Goal: Task Accomplishment & Management: Manage account settings

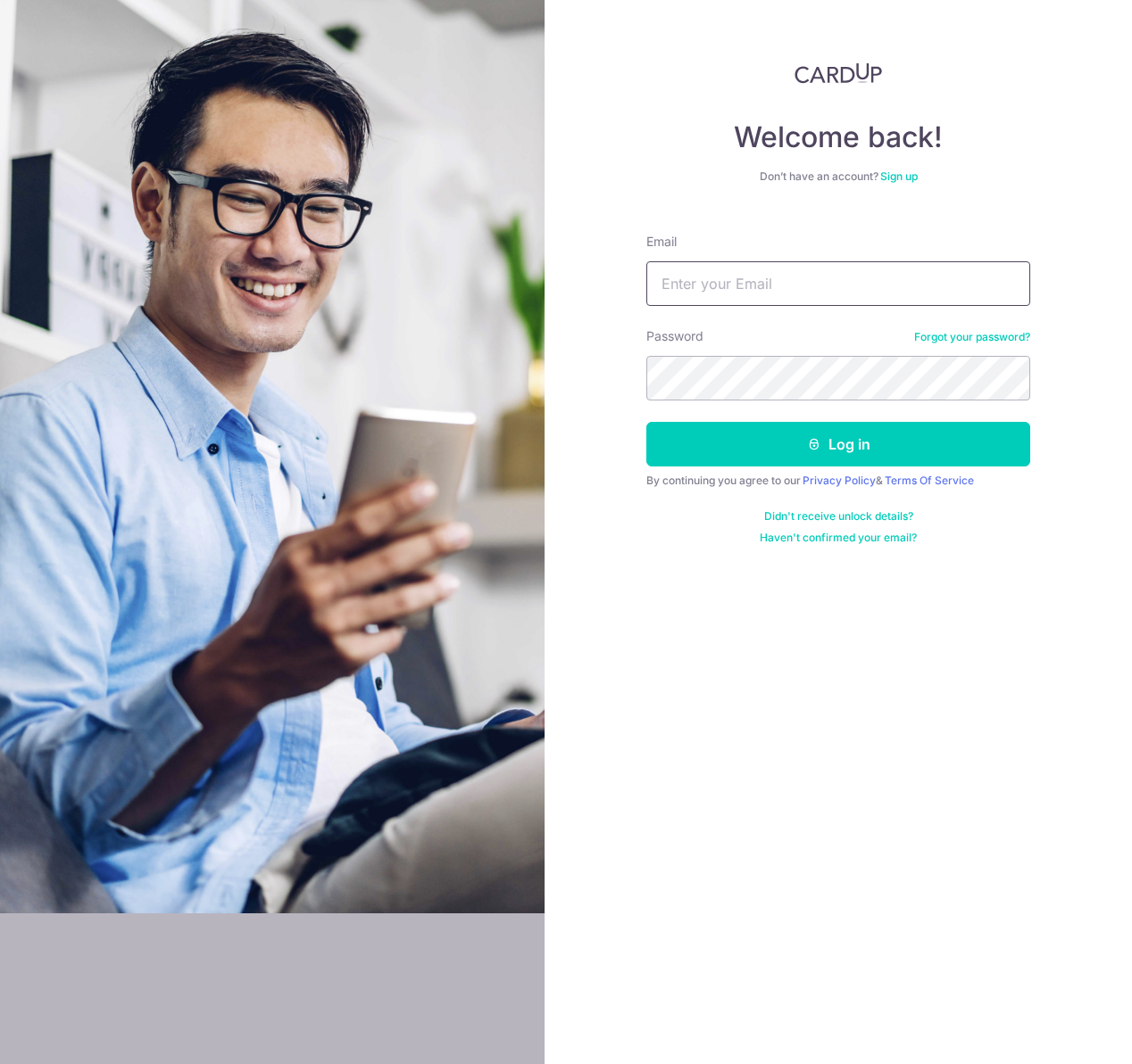
click at [680, 291] on input "Email" at bounding box center [838, 283] width 384 height 44
type input "alex_ang04@hotmail.com"
click at [646, 422] on button "Log in" at bounding box center [838, 443] width 384 height 44
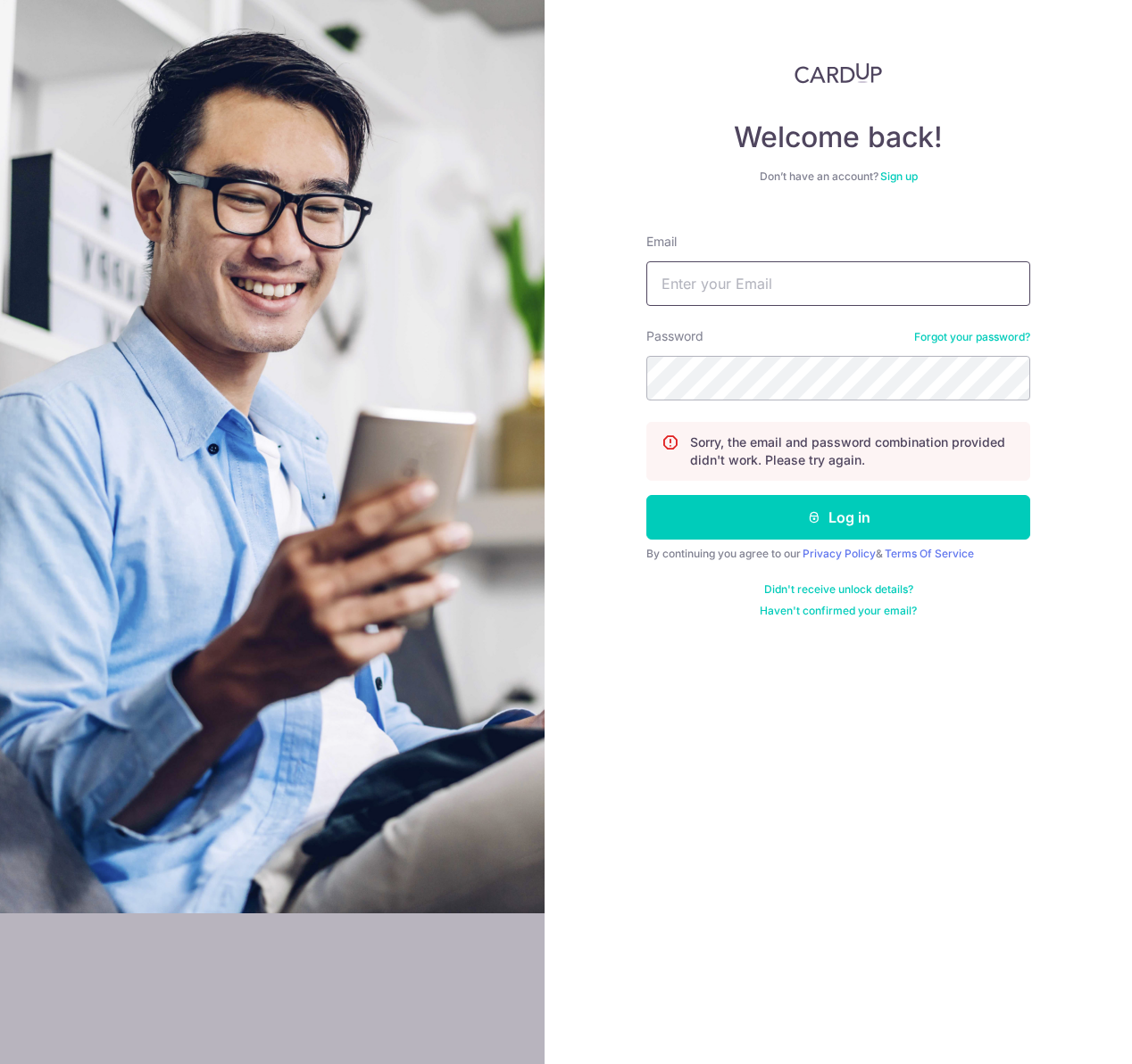
click at [714, 278] on input "Email" at bounding box center [838, 283] width 384 height 44
type input "[EMAIL_ADDRESS][DOMAIN_NAME]"
click at [646, 495] on button "Log in" at bounding box center [838, 517] width 384 height 44
click at [808, 284] on input "Email" at bounding box center [838, 283] width 384 height 44
type input "[EMAIL_ADDRESS][DOMAIN_NAME]"
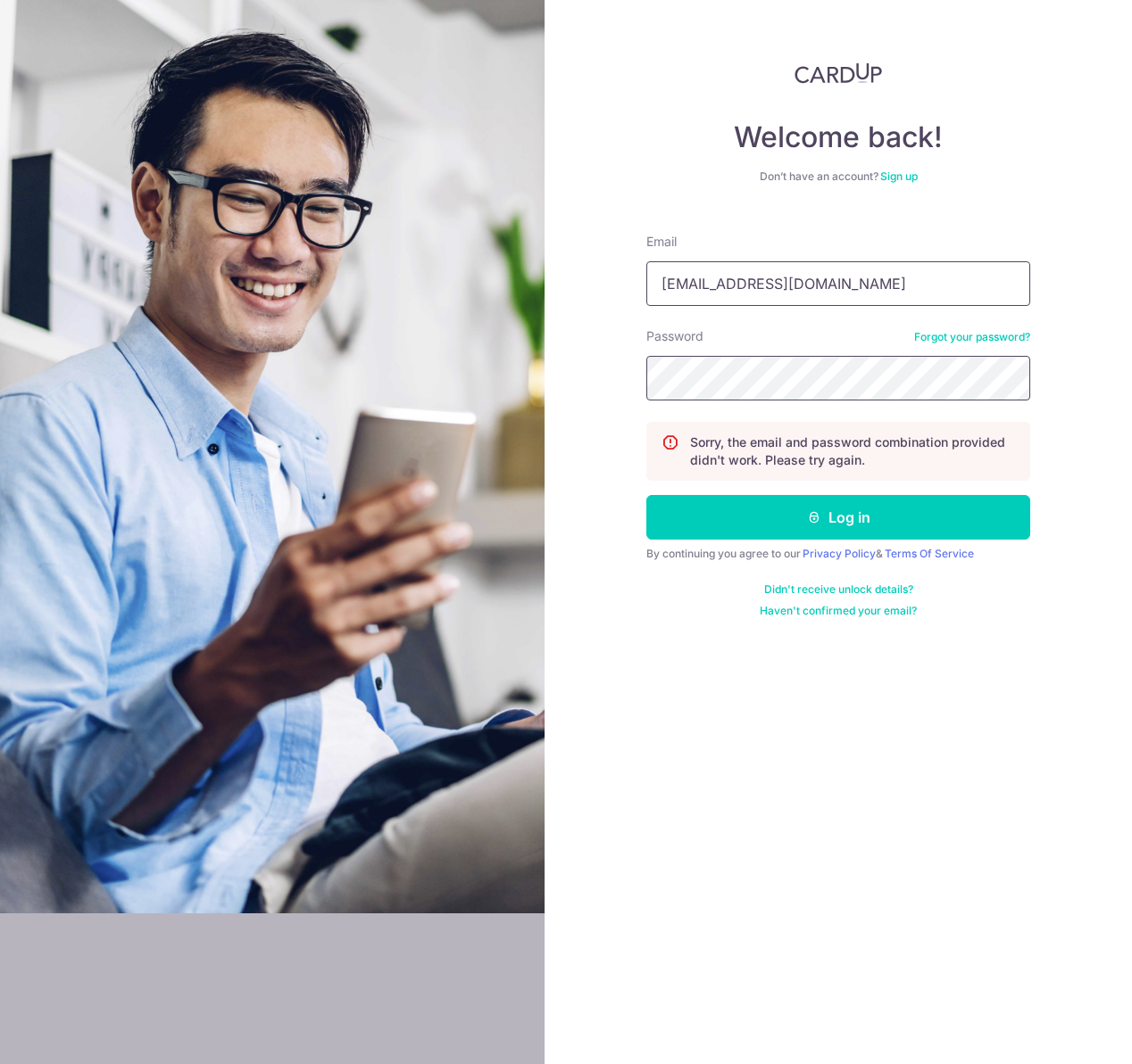
click at [646, 495] on button "Log in" at bounding box center [838, 517] width 384 height 44
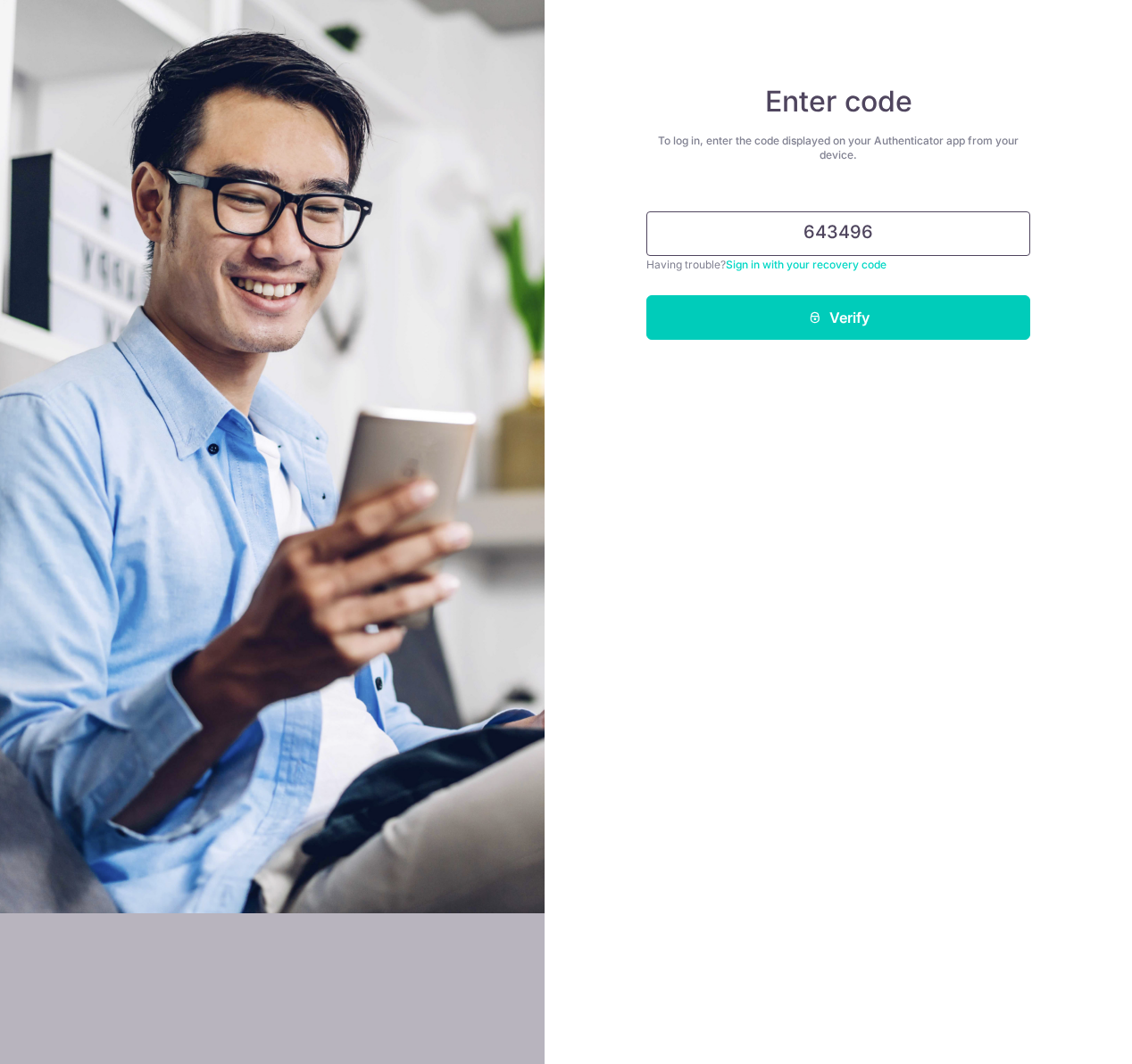
type input "643496"
click at [646, 295] on button "Verify" at bounding box center [838, 317] width 384 height 44
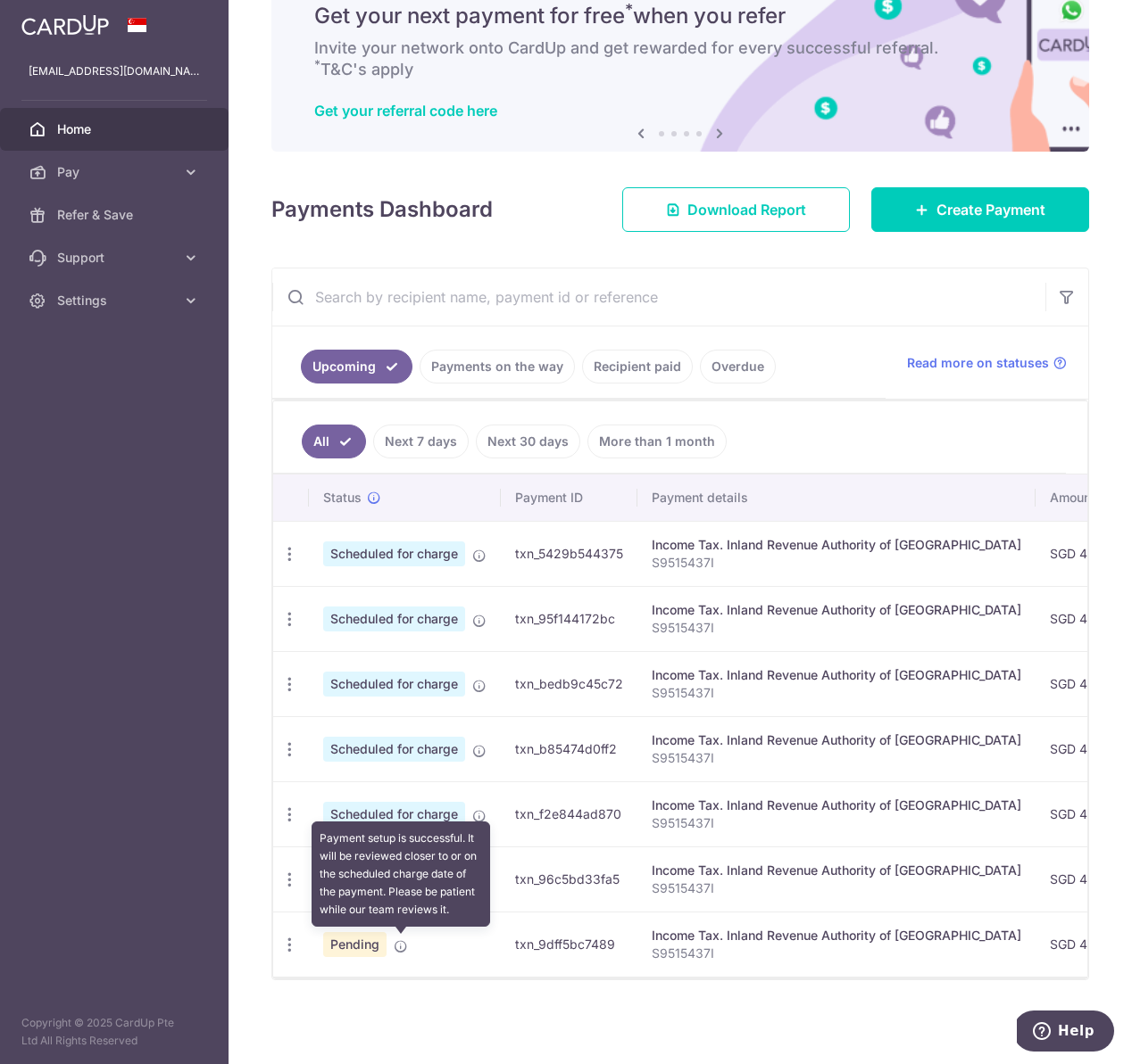
click at [401, 946] on icon at bounding box center [400, 946] width 15 height 15
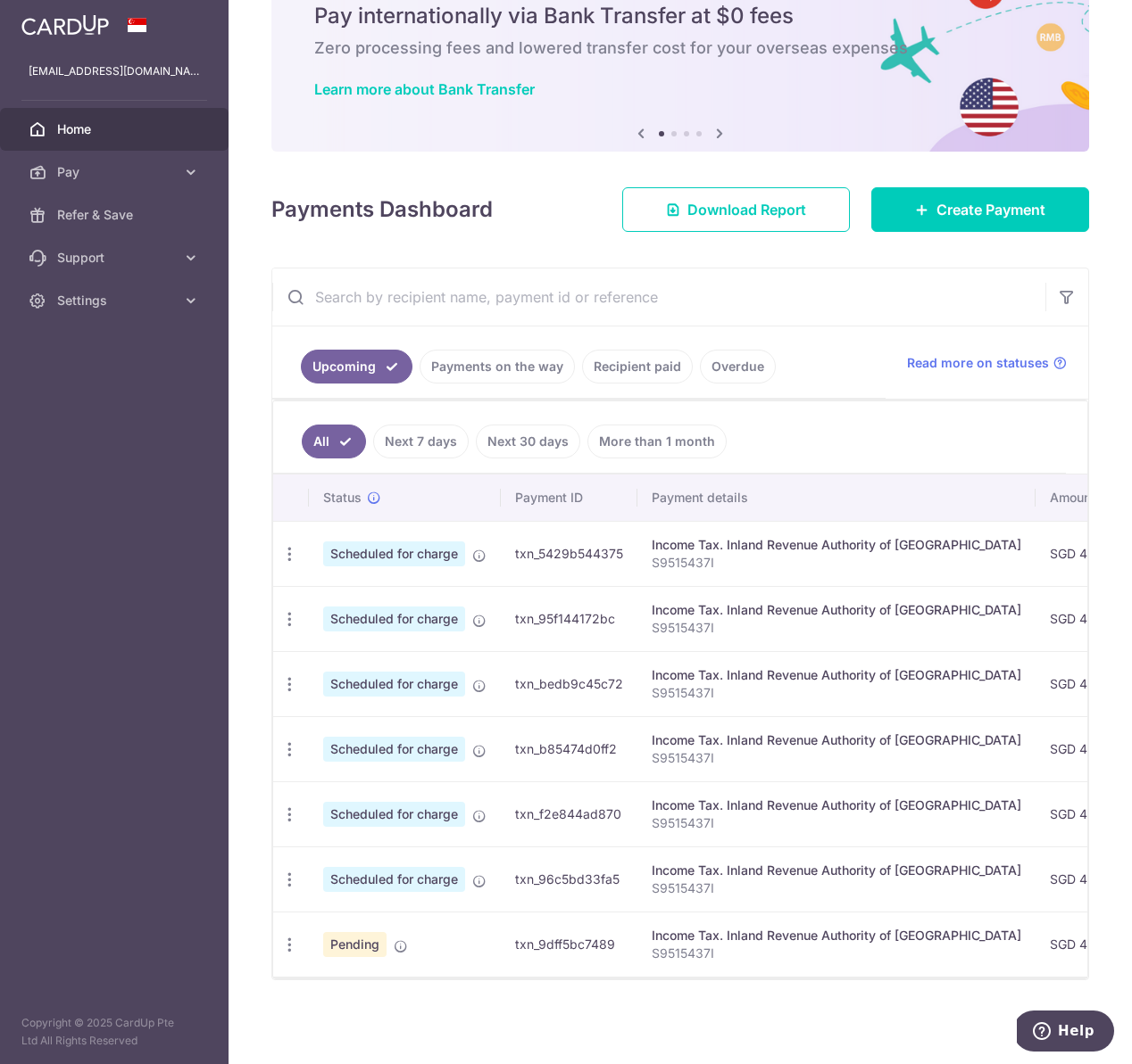
click at [614, 378] on link "Recipient paid" at bounding box center [637, 367] width 111 height 34
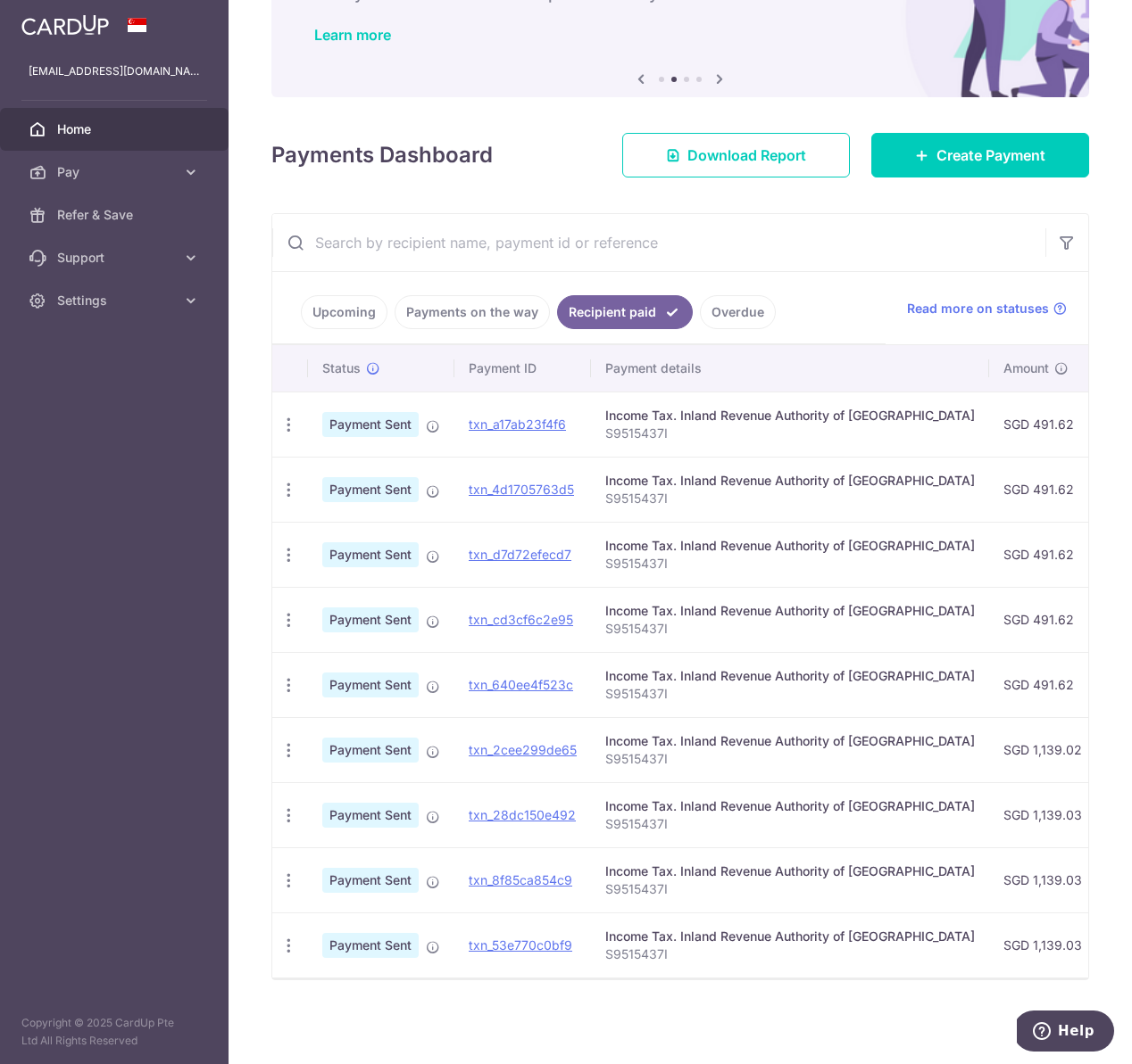
click at [711, 313] on link "Overdue" at bounding box center [737, 312] width 76 height 34
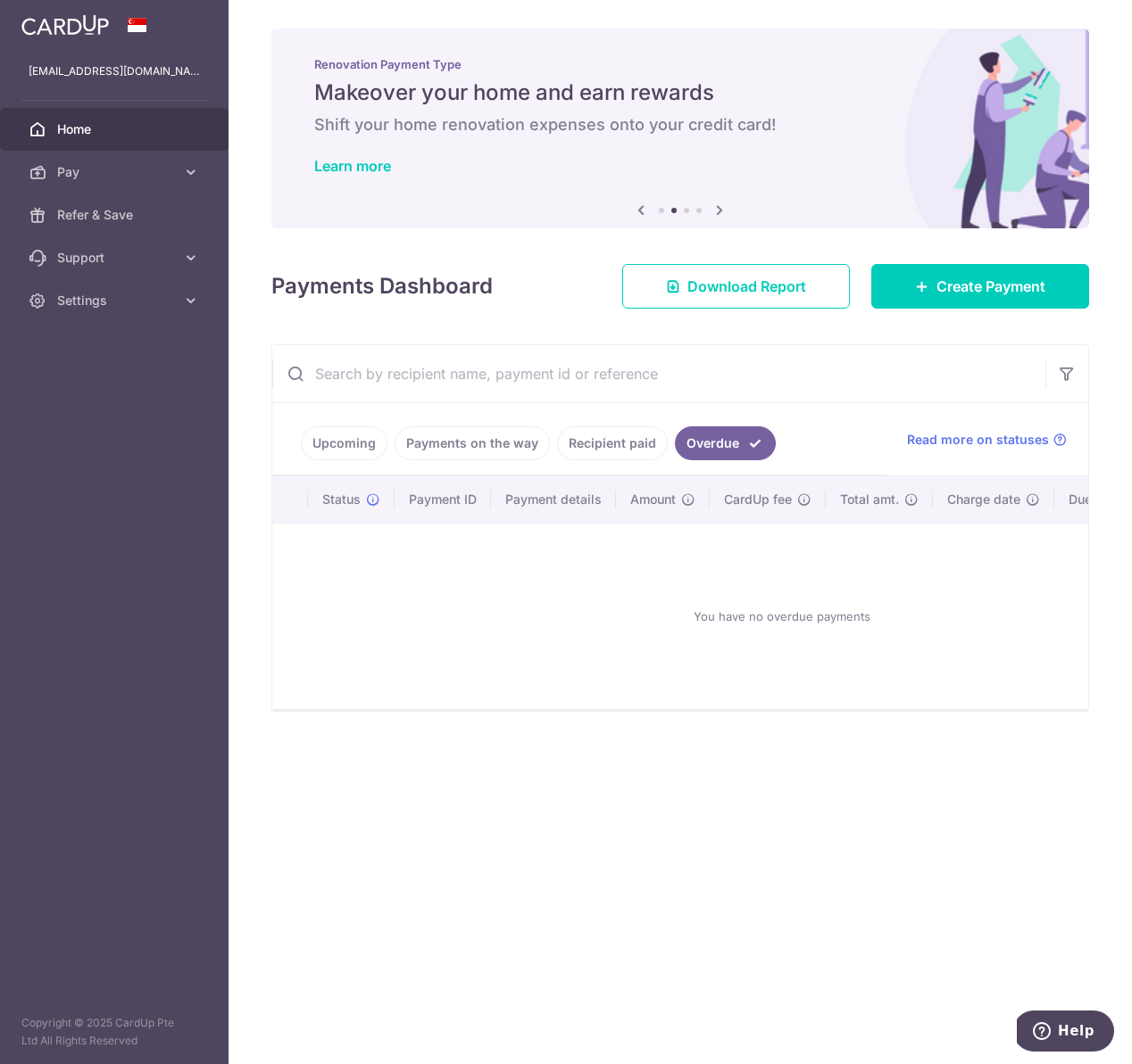
click at [586, 438] on link "Recipient paid" at bounding box center [612, 443] width 111 height 34
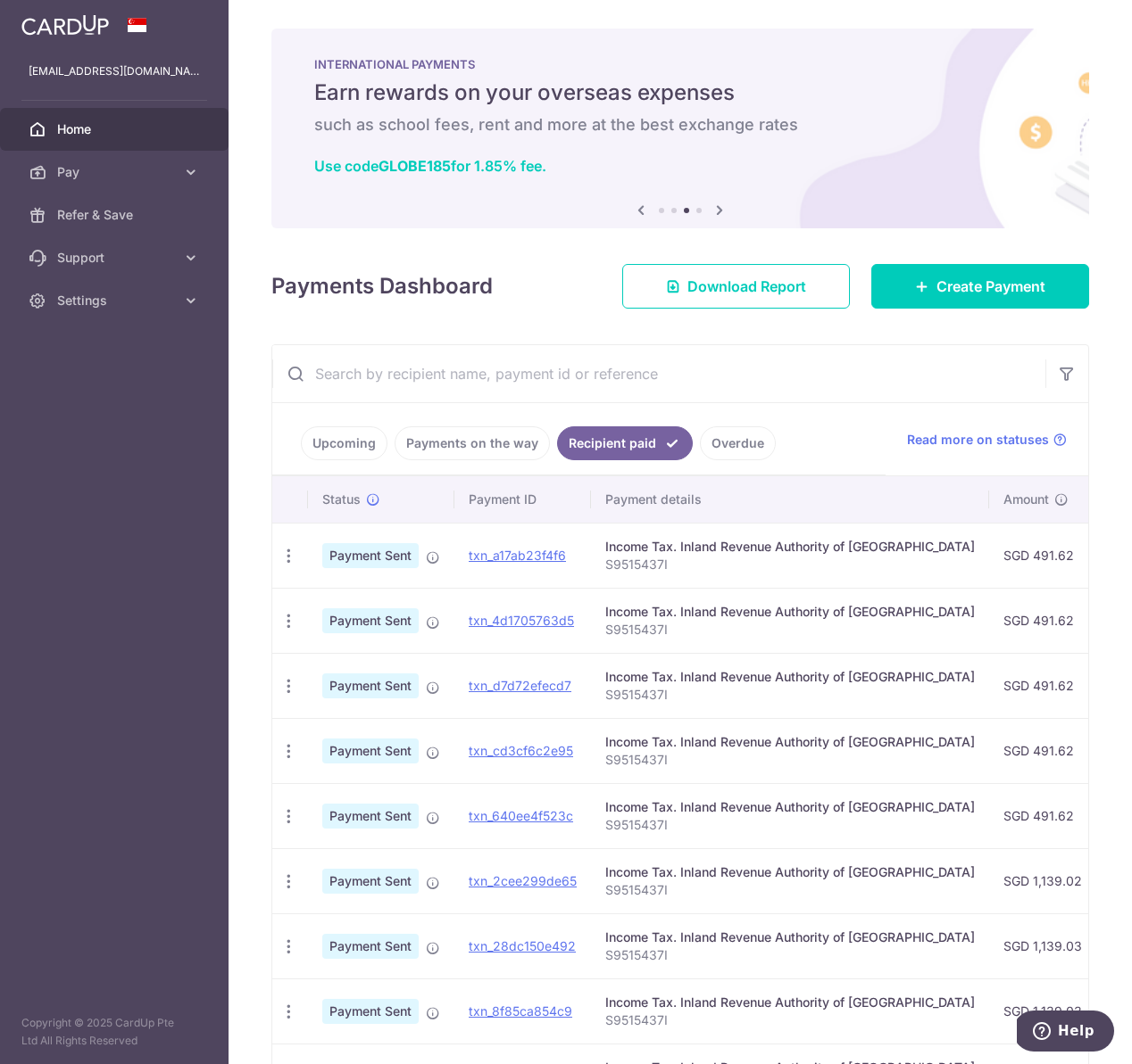
click at [345, 436] on link "Upcoming" at bounding box center [344, 443] width 86 height 34
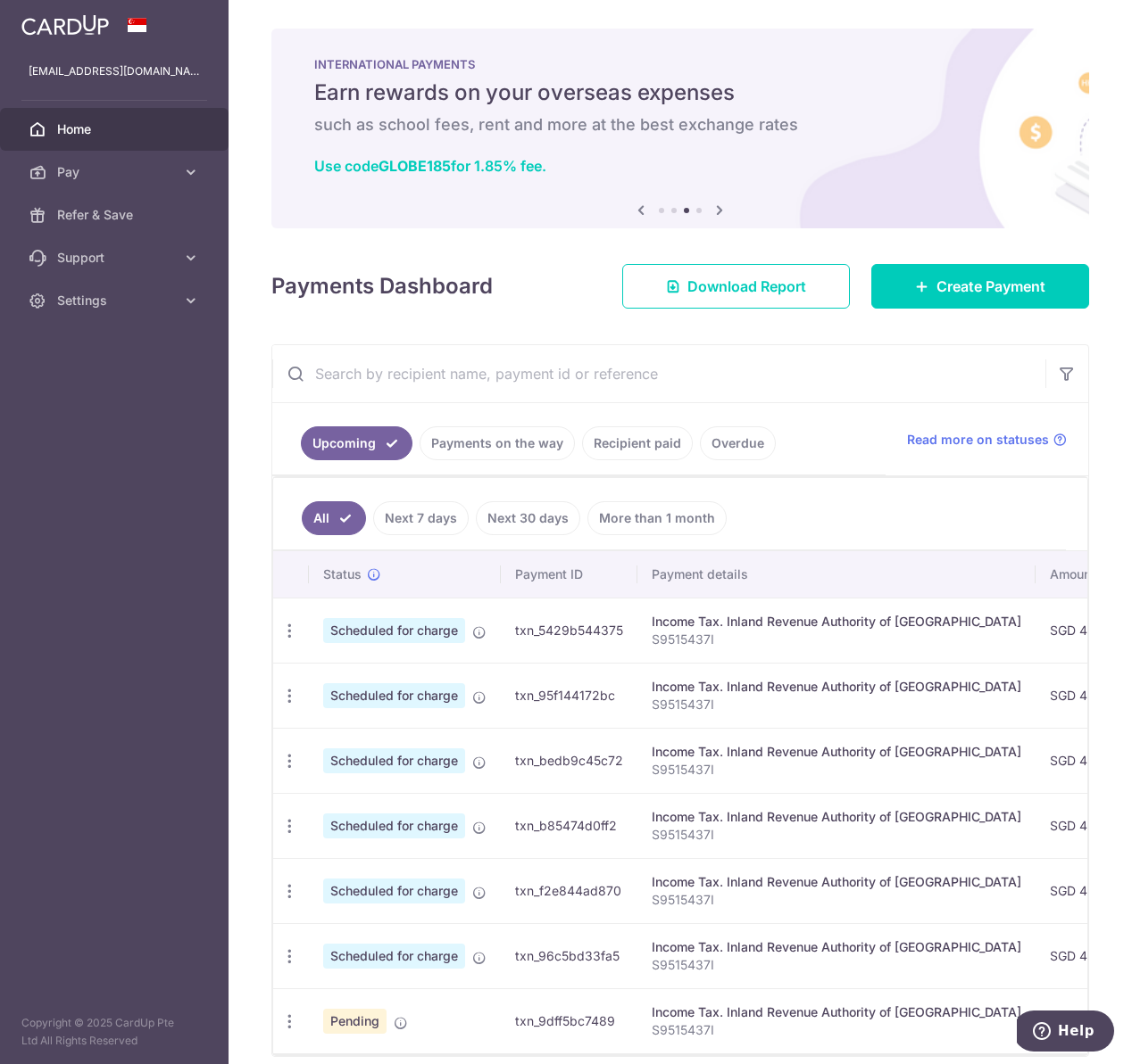
scroll to position [76, 0]
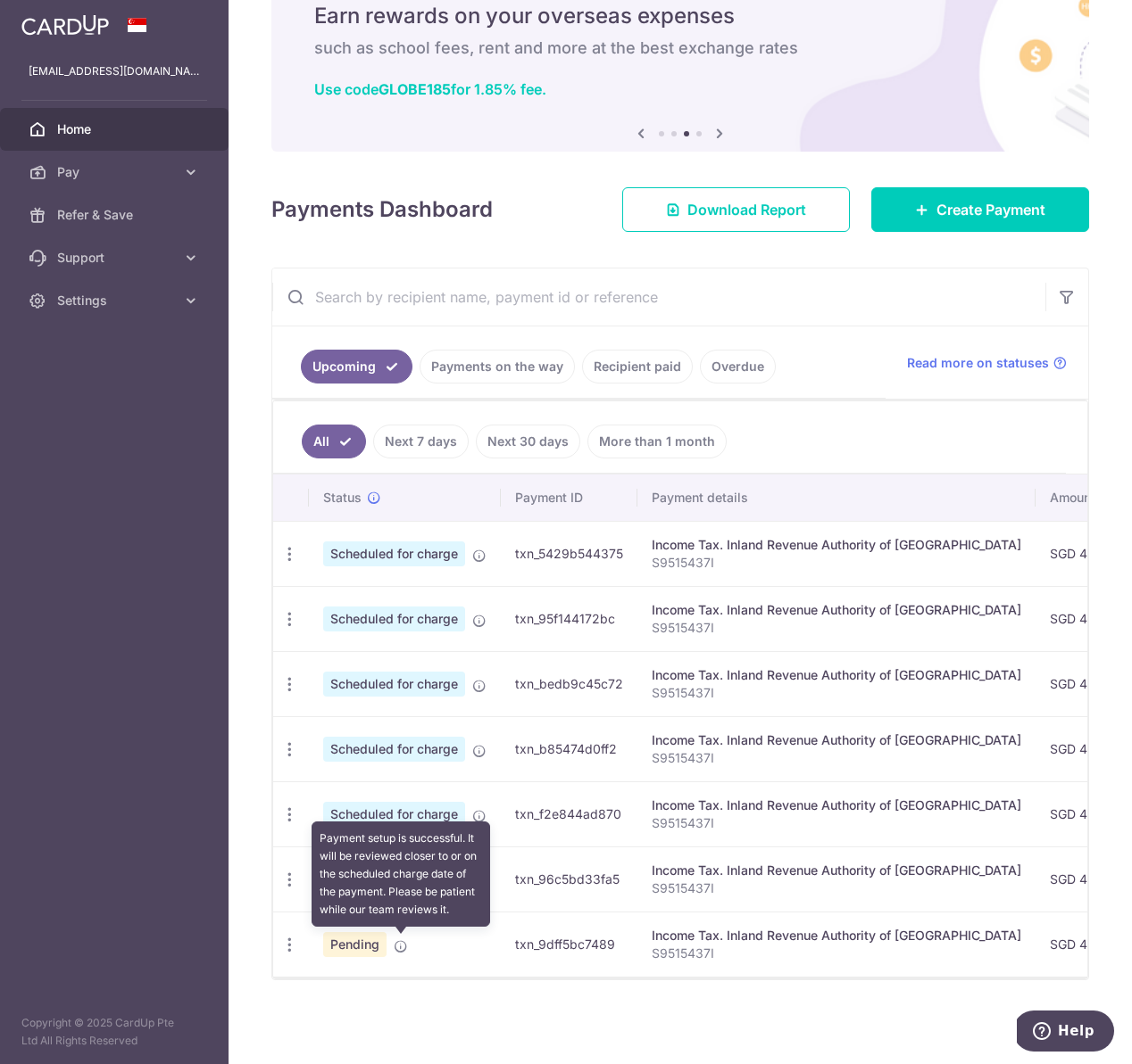
click at [403, 945] on icon at bounding box center [400, 946] width 15 height 15
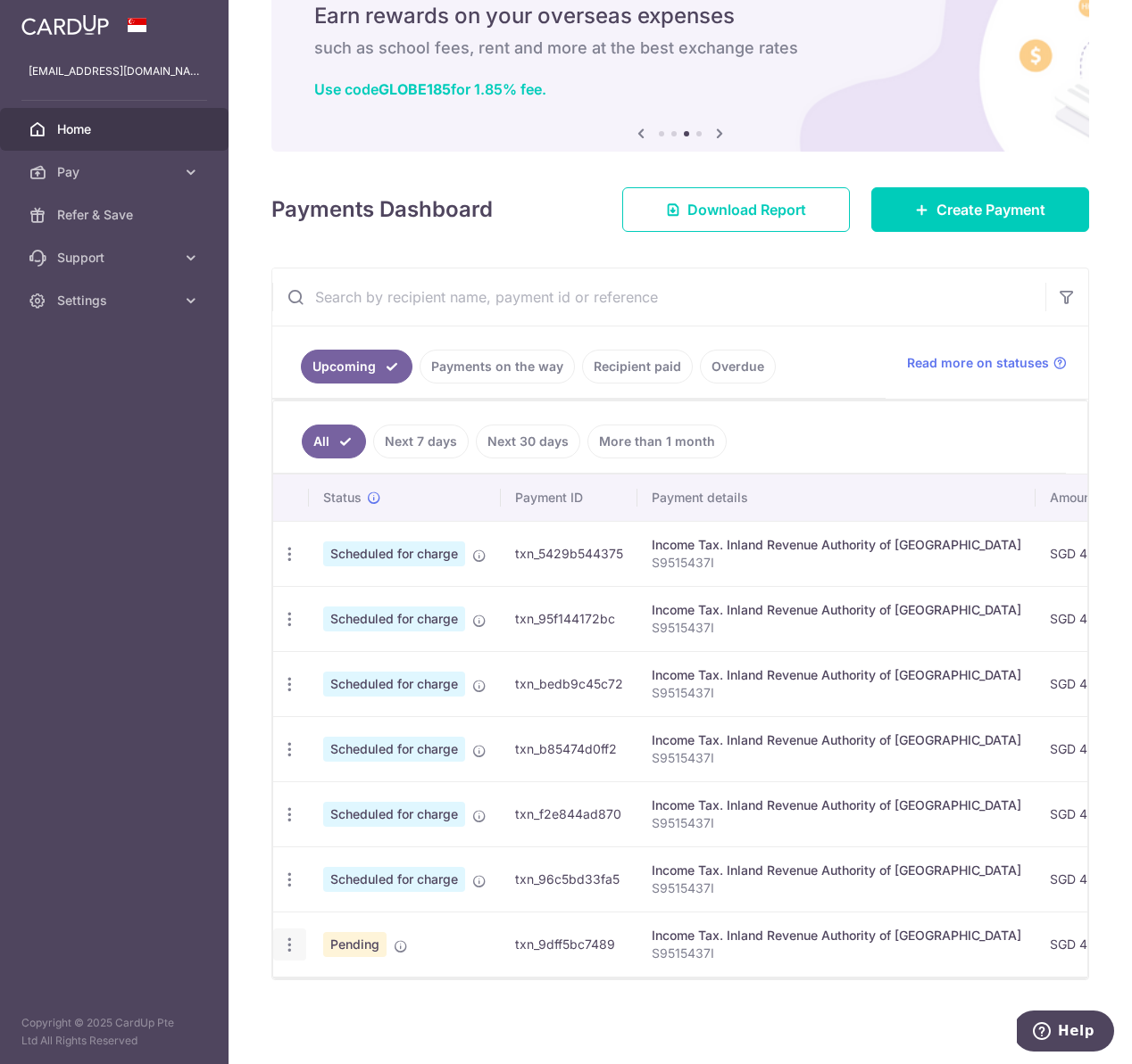
click at [286, 945] on icon "button" at bounding box center [289, 944] width 19 height 19
click at [338, 1040] on span "Cancel payment" at bounding box center [385, 1038] width 120 height 22
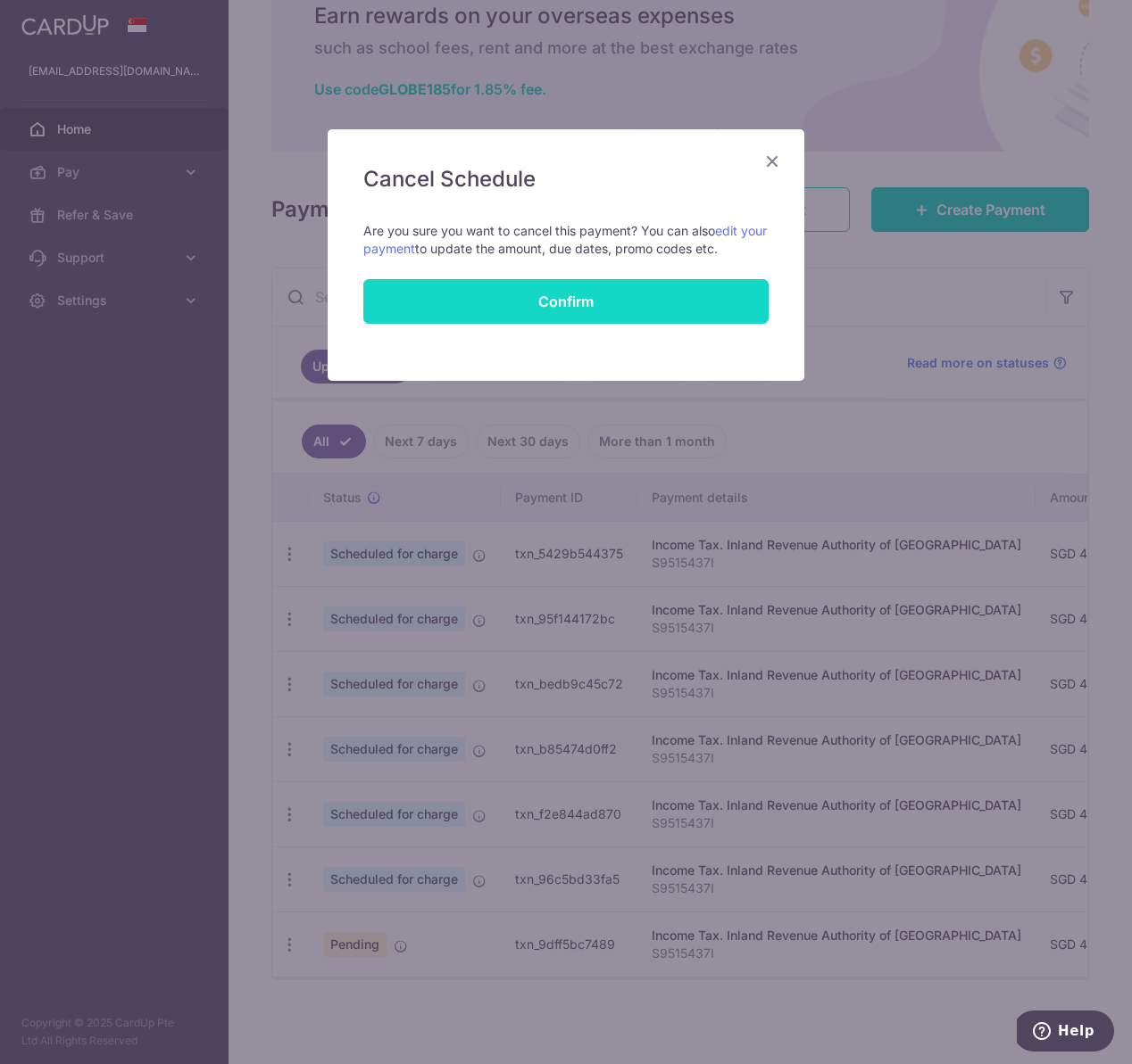
click at [589, 304] on button "Confirm" at bounding box center [565, 301] width 405 height 44
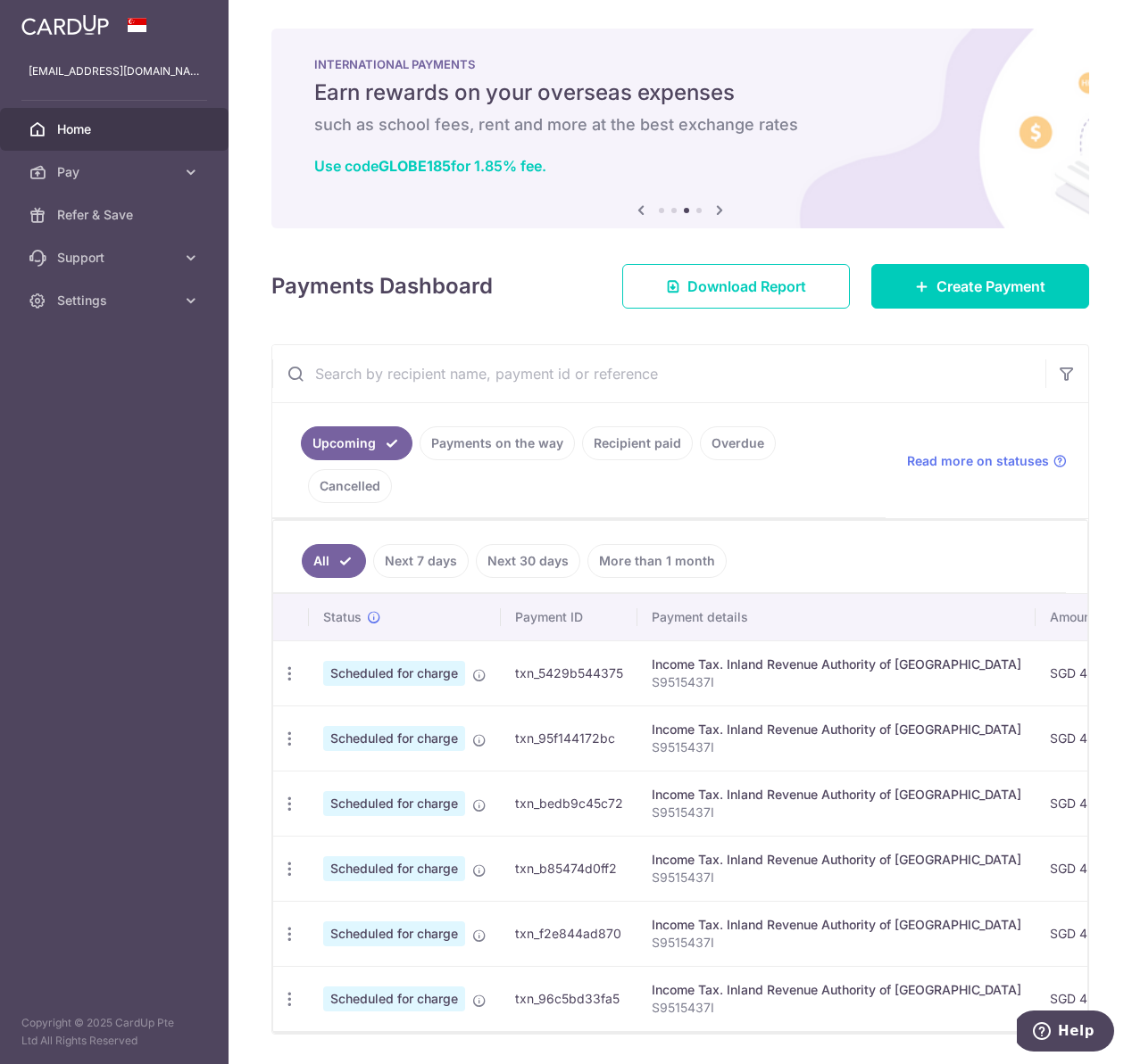
click at [401, 544] on link "Next 7 days" at bounding box center [420, 561] width 95 height 34
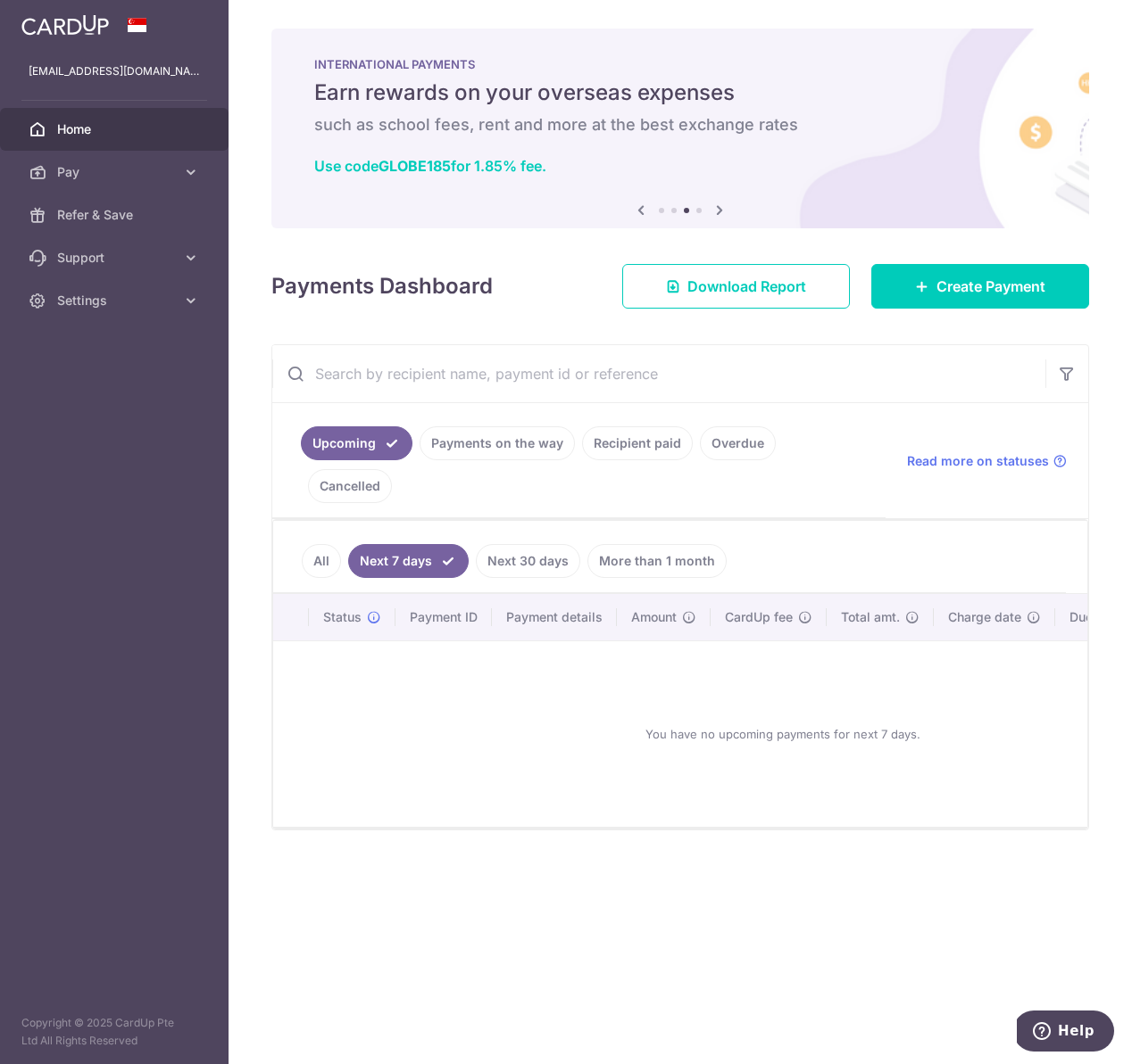
click at [339, 544] on li "All" at bounding box center [322, 561] width 39 height 34
click at [335, 544] on link "All" at bounding box center [322, 561] width 39 height 34
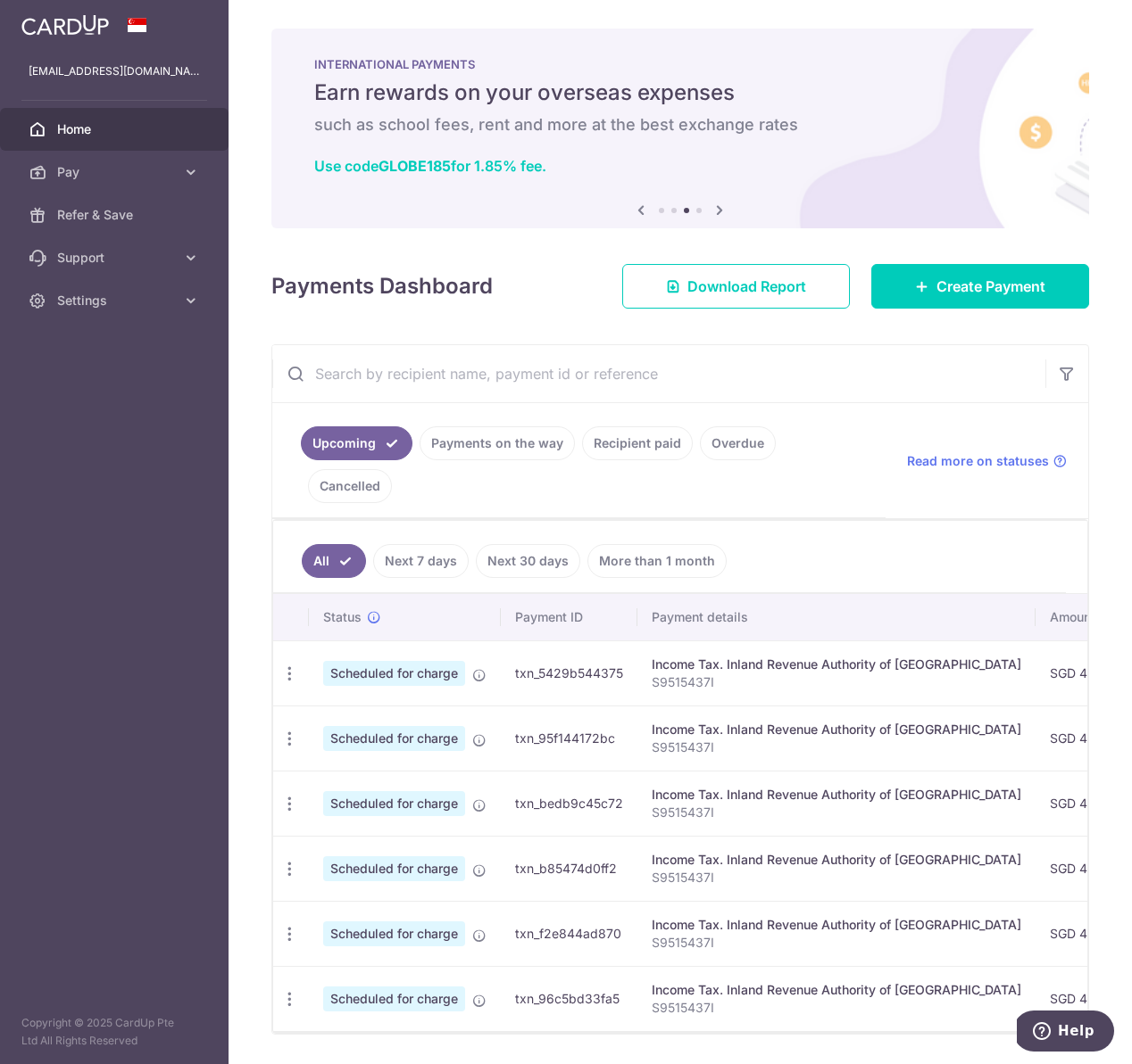
click at [459, 443] on link "Payments on the way" at bounding box center [497, 443] width 155 height 34
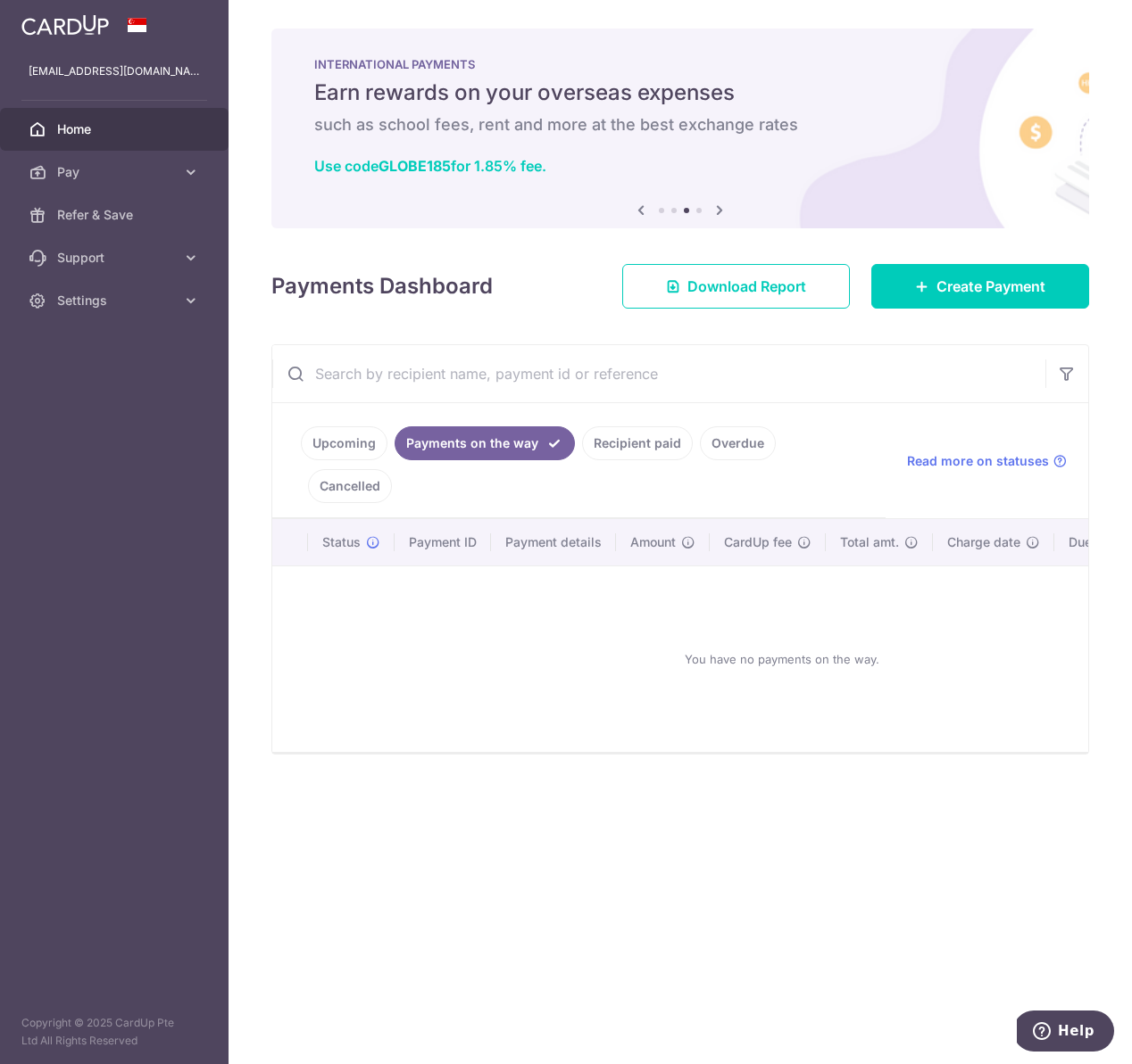
click at [358, 441] on link "Upcoming" at bounding box center [344, 443] width 86 height 34
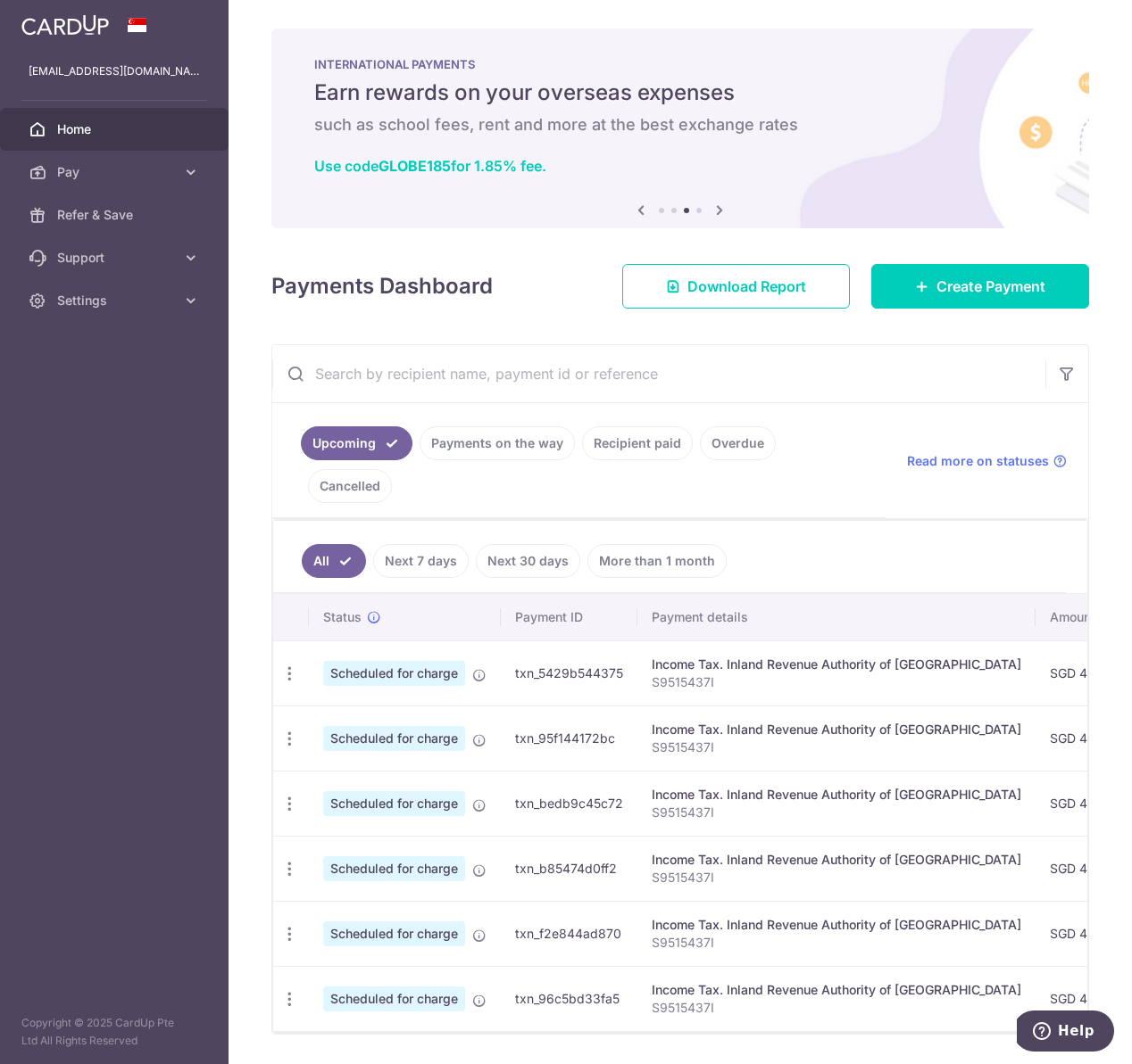
click at [726, 450] on link "Overdue" at bounding box center [737, 443] width 76 height 34
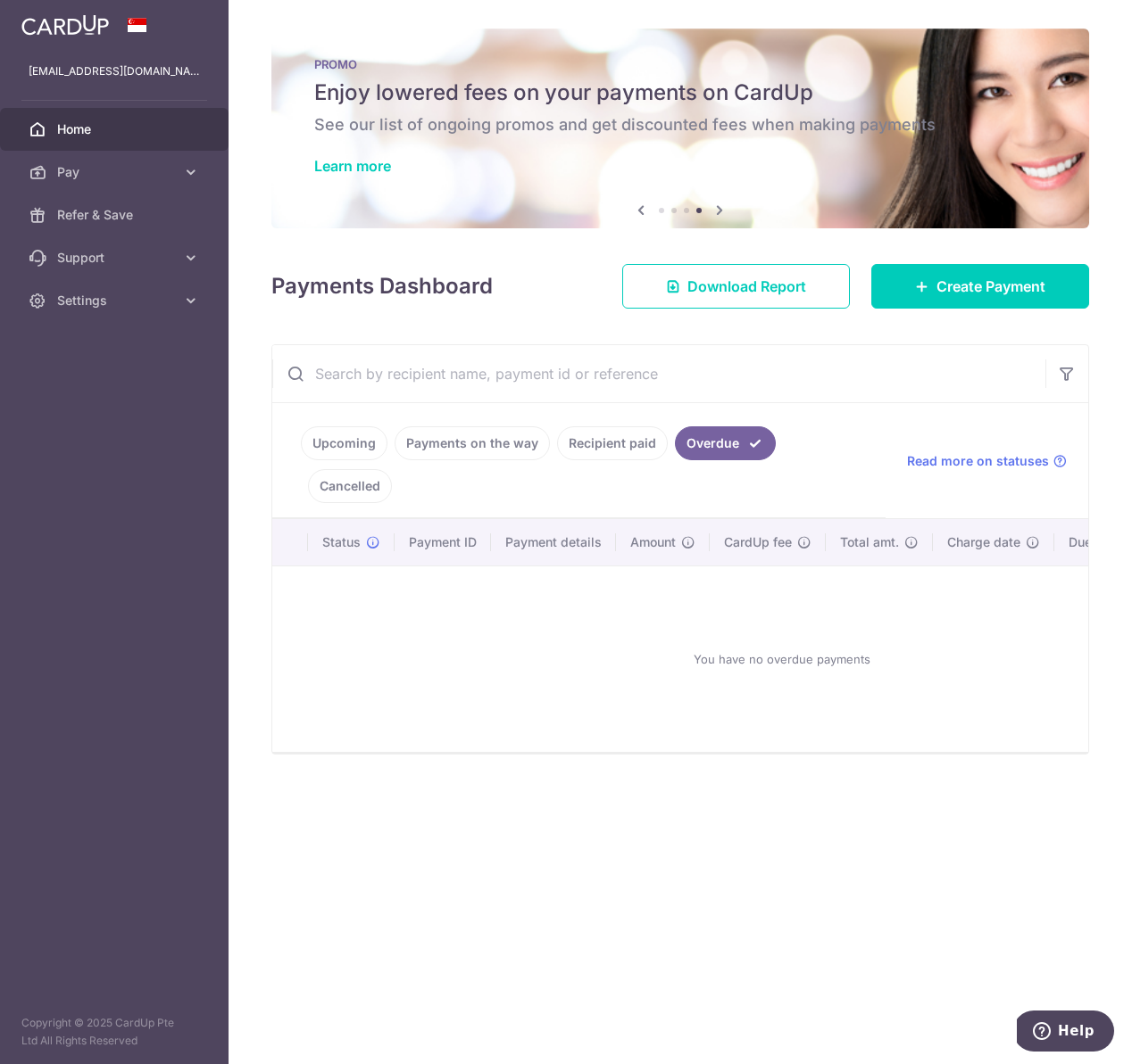
click at [391, 470] on link "Cancelled" at bounding box center [350, 486] width 84 height 34
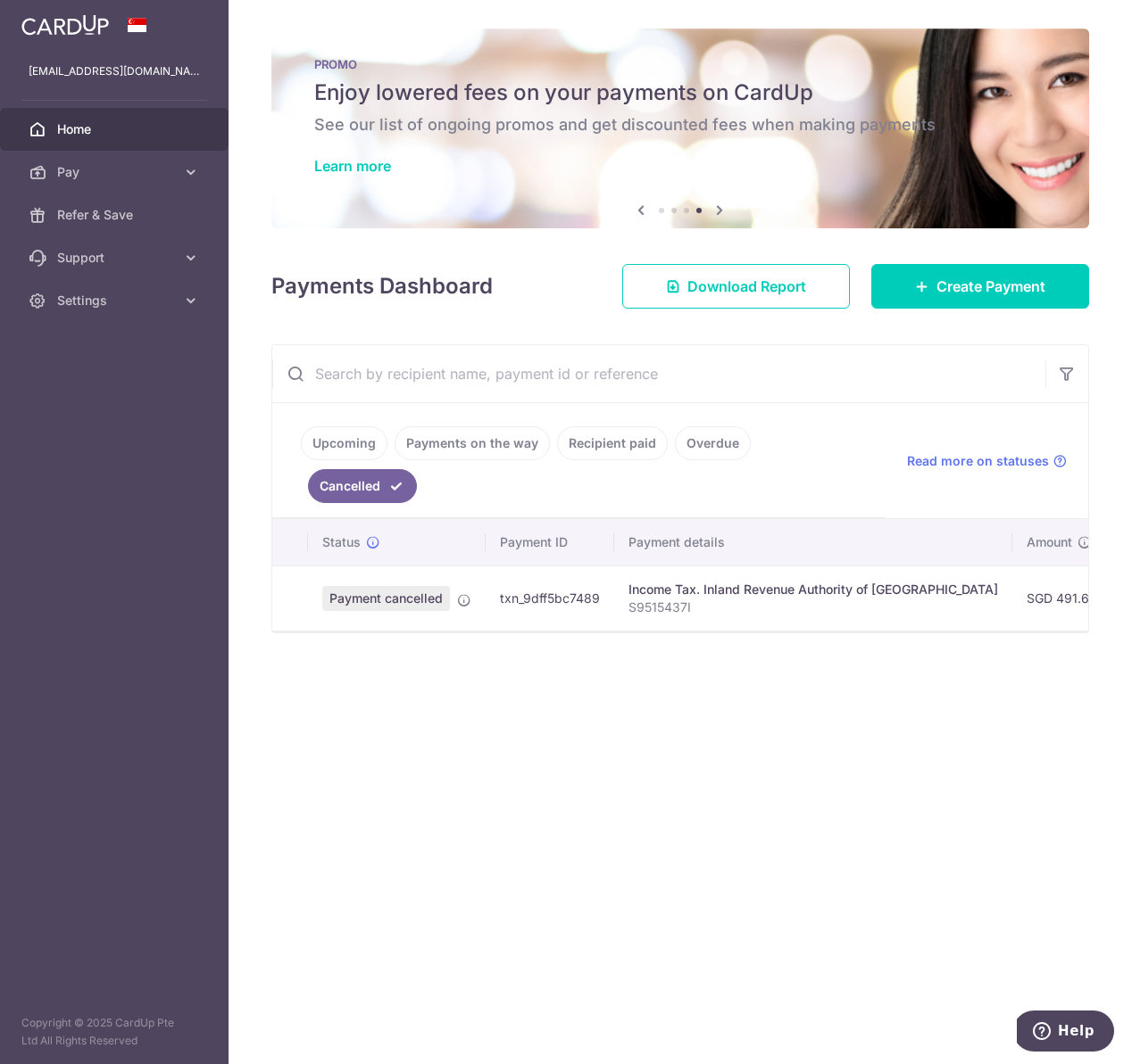
click at [364, 434] on link "Upcoming" at bounding box center [344, 443] width 86 height 34
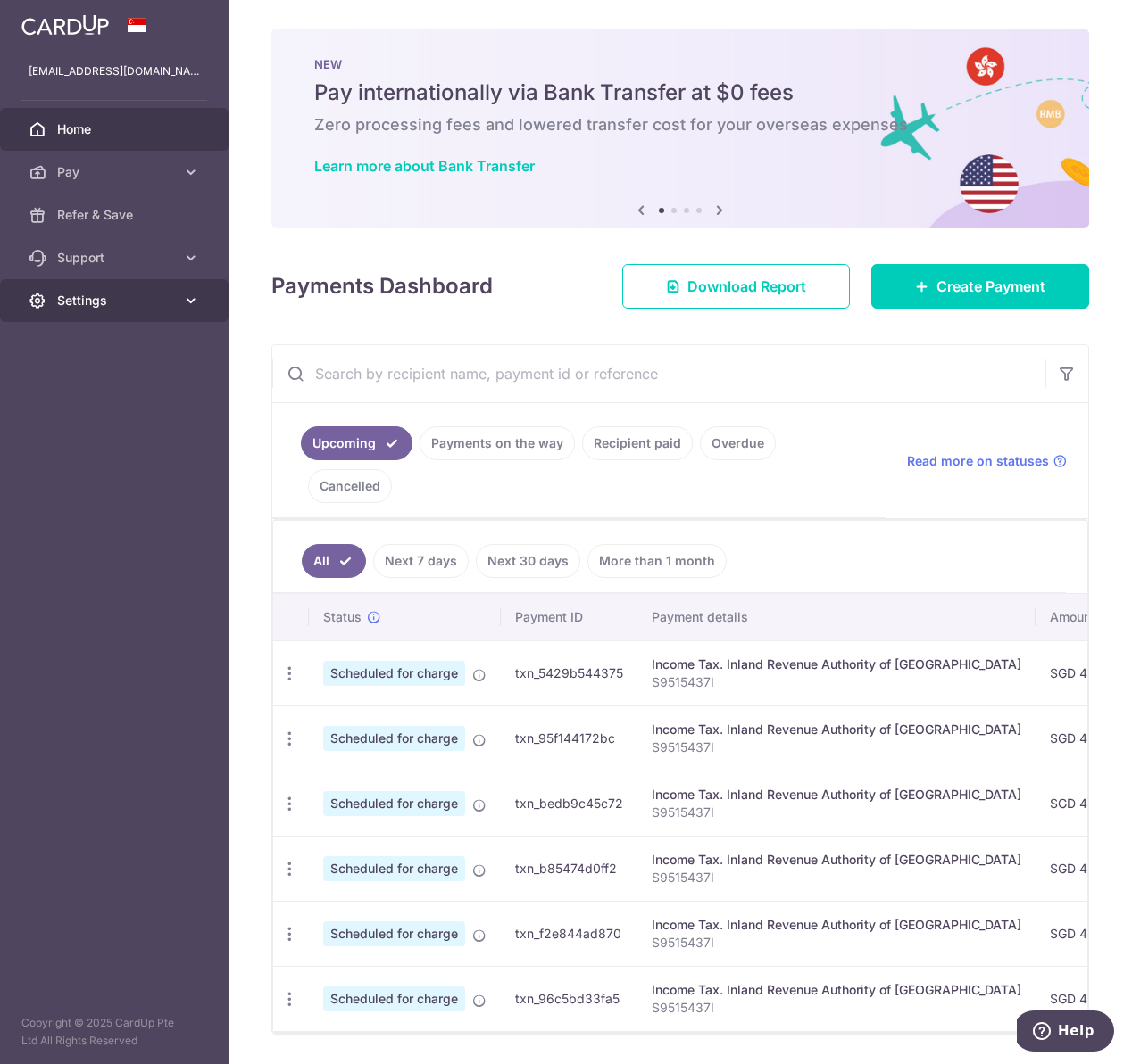
click at [140, 301] on span "Settings" at bounding box center [116, 301] width 118 height 18
click at [108, 398] on link "Logout" at bounding box center [114, 386] width 229 height 43
